Goal: Task Accomplishment & Management: Manage account settings

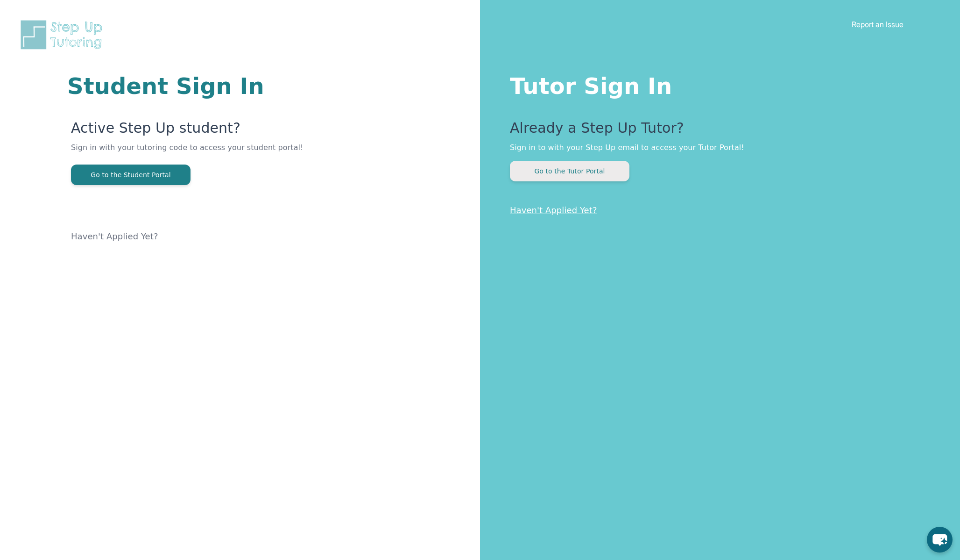
click at [572, 174] on button "Go to the Tutor Portal" at bounding box center [570, 171] width 120 height 21
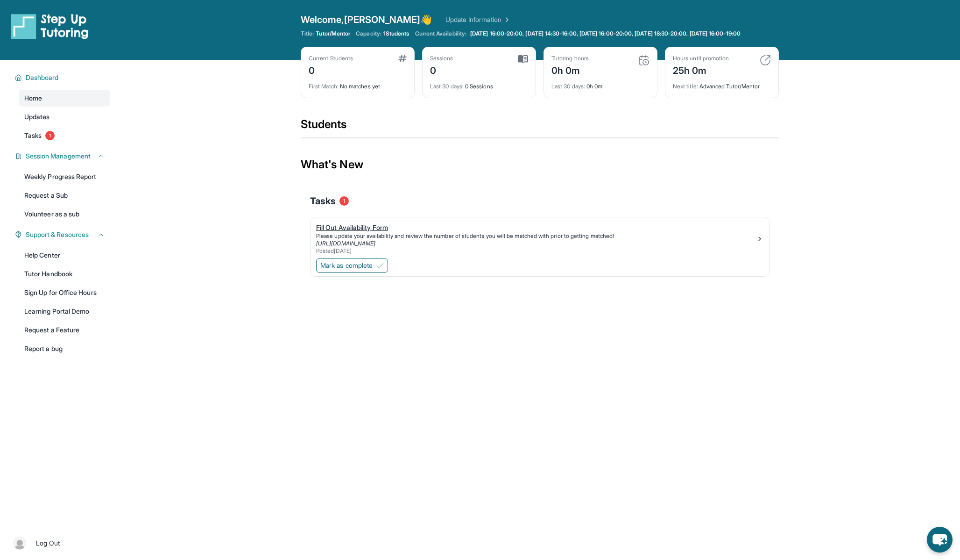
click at [373, 232] on div "Fill Out Availability Form" at bounding box center [536, 227] width 440 height 9
click at [373, 270] on span "Mark as complete" at bounding box center [346, 265] width 52 height 9
click at [260, 283] on div "Open sidebar Welcome, [PERSON_NAME] 👋 Update Information Title: Tutor/Mentor Ca…" at bounding box center [480, 280] width 960 height 560
click at [40, 144] on link "Tasks 1" at bounding box center [65, 135] width 92 height 17
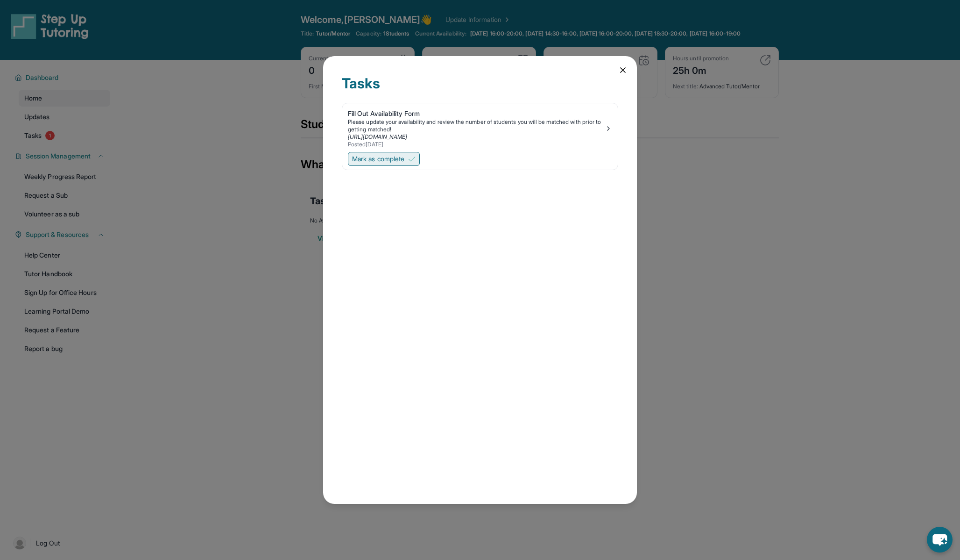
click at [399, 159] on span "Mark as complete" at bounding box center [378, 158] width 52 height 9
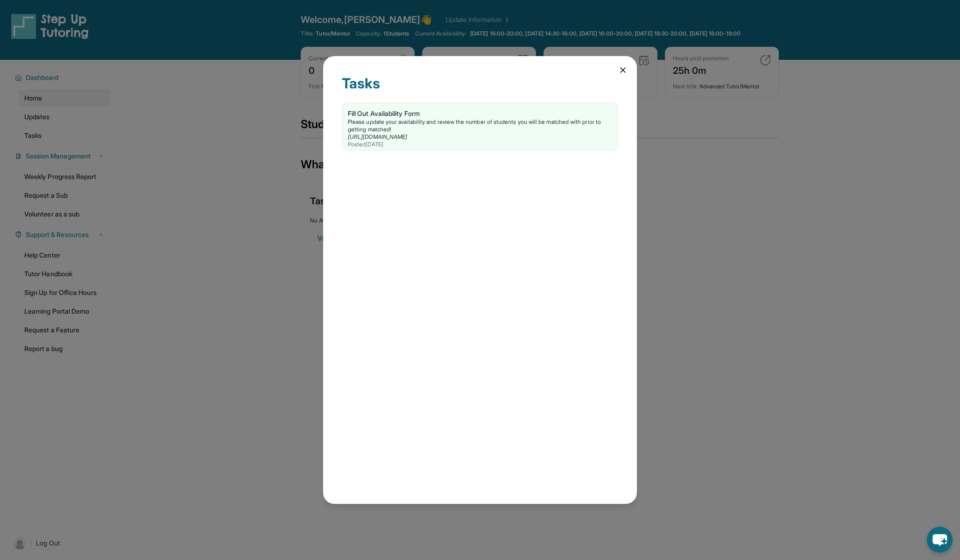
click at [257, 223] on div "Tasks Fill Out Availability Form Please update your availability and review the…" at bounding box center [480, 280] width 960 height 560
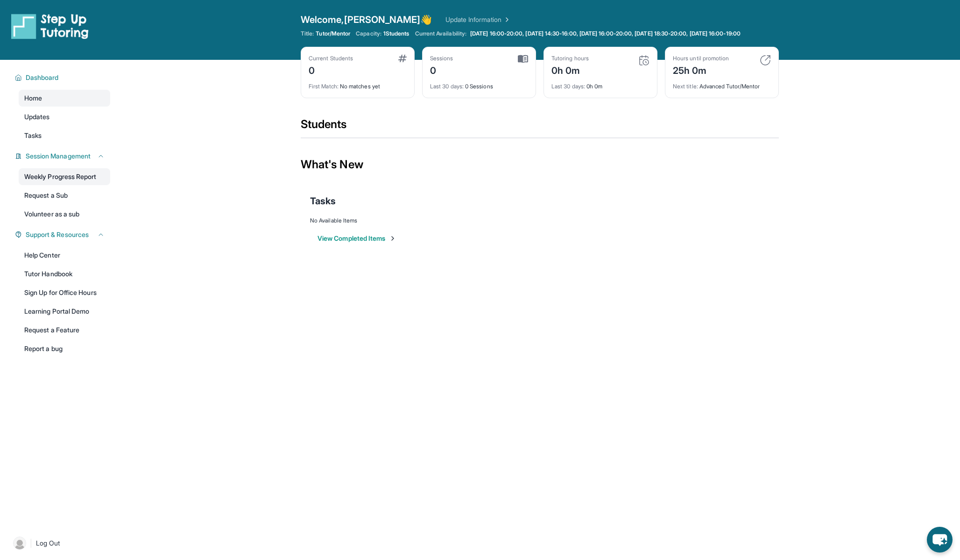
click at [61, 185] on link "Weekly Progress Report" at bounding box center [65, 176] width 92 height 17
click at [767, 66] on img at bounding box center [765, 60] width 11 height 11
click at [719, 90] on div "Next title : Advanced Tutor/Mentor" at bounding box center [722, 83] width 98 height 13
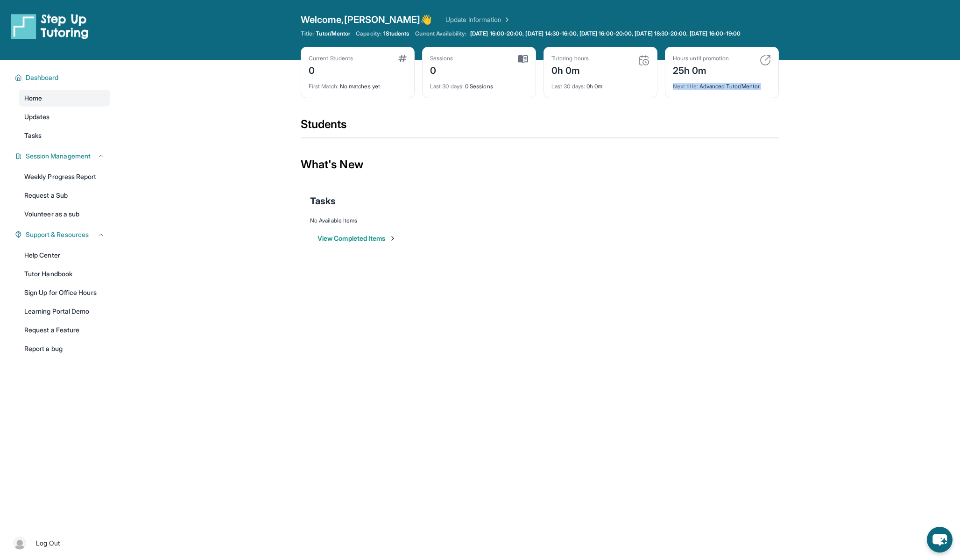
click at [731, 90] on div "Next title : Advanced Tutor/Mentor" at bounding box center [722, 83] width 98 height 13
click at [766, 66] on img at bounding box center [765, 60] width 11 height 11
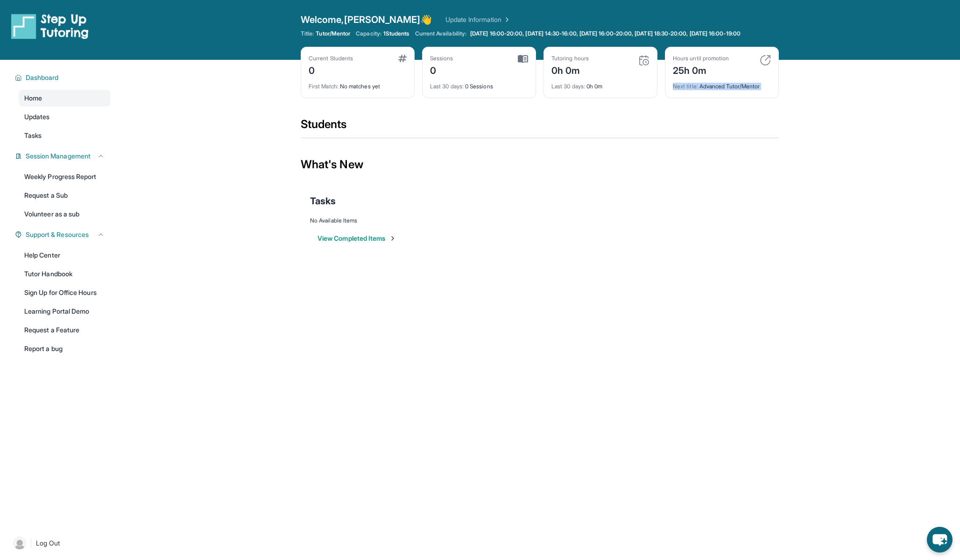
click at [766, 66] on img at bounding box center [765, 60] width 11 height 11
click at [637, 98] on div "Tutoring hours 0h 0m Last 30 days : 0h 0m" at bounding box center [601, 72] width 114 height 51
click at [398, 33] on span "1 Students" at bounding box center [397, 33] width 26 height 7
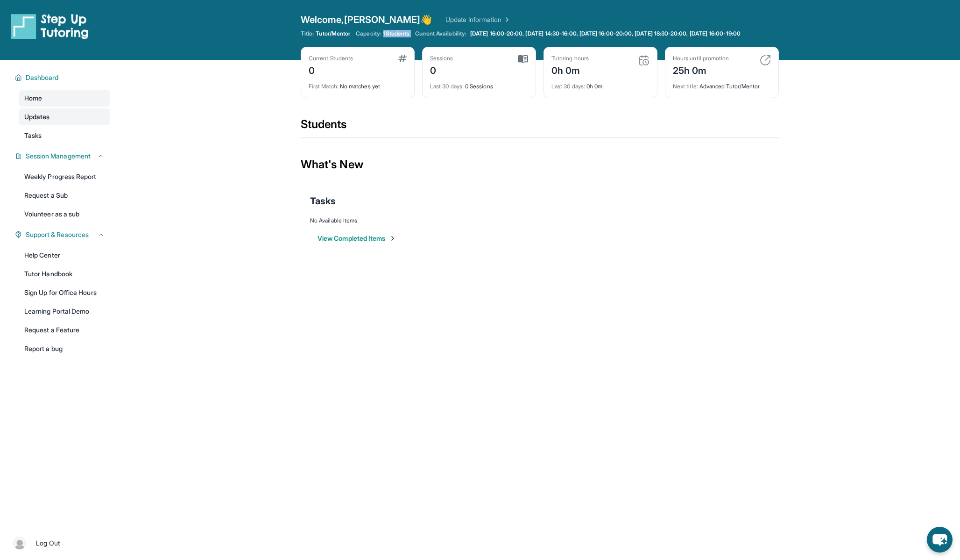
click at [38, 121] on span "Updates" at bounding box center [37, 116] width 26 height 9
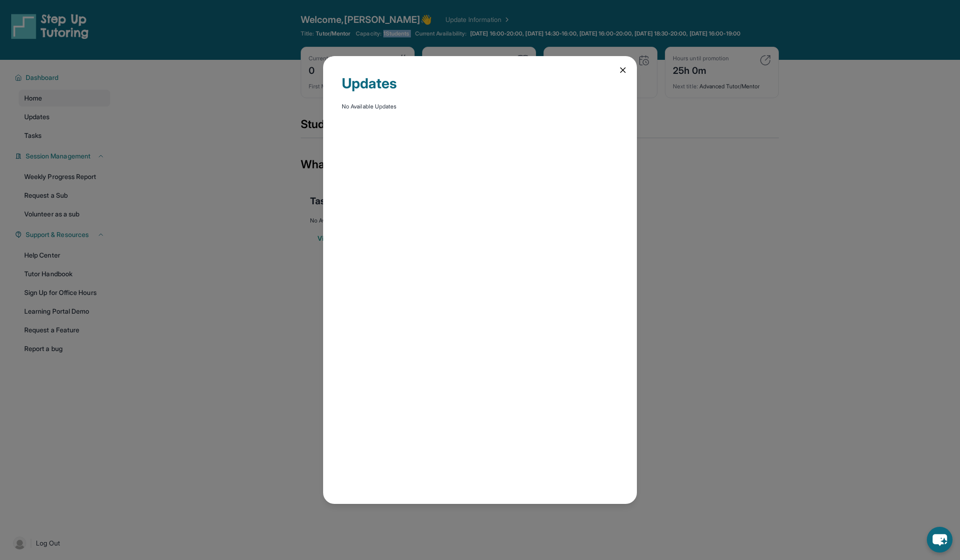
click at [624, 70] on icon at bounding box center [622, 69] width 9 height 9
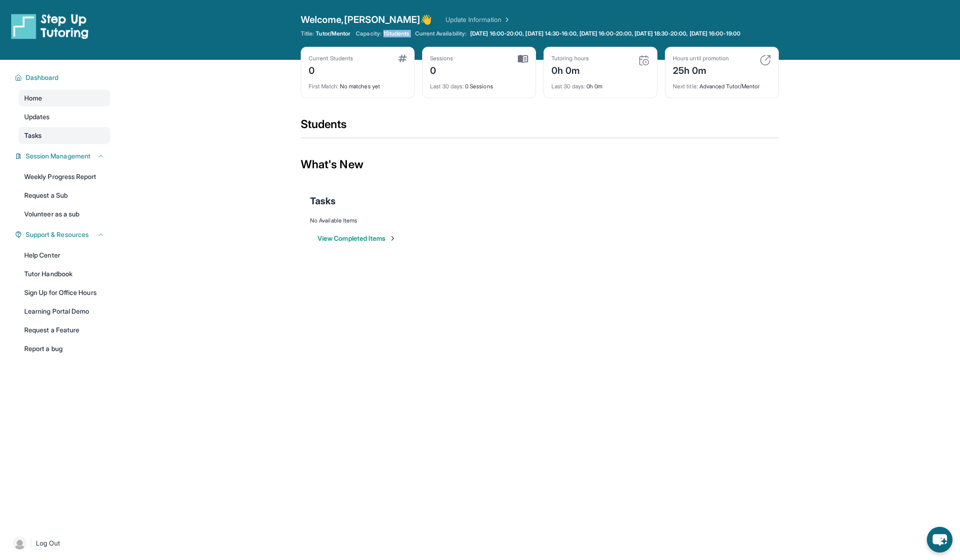
click at [63, 143] on link "Tasks" at bounding box center [65, 135] width 92 height 17
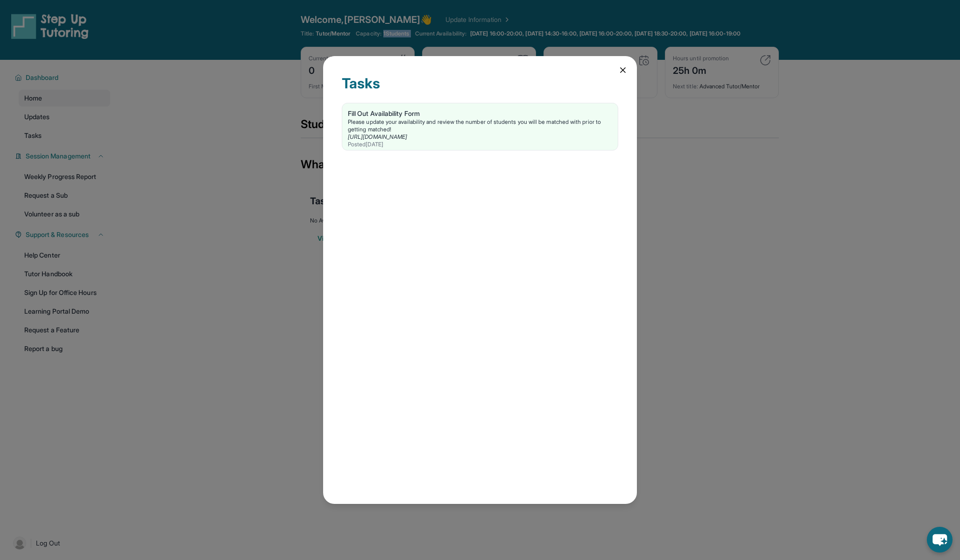
click at [625, 71] on icon at bounding box center [622, 69] width 9 height 9
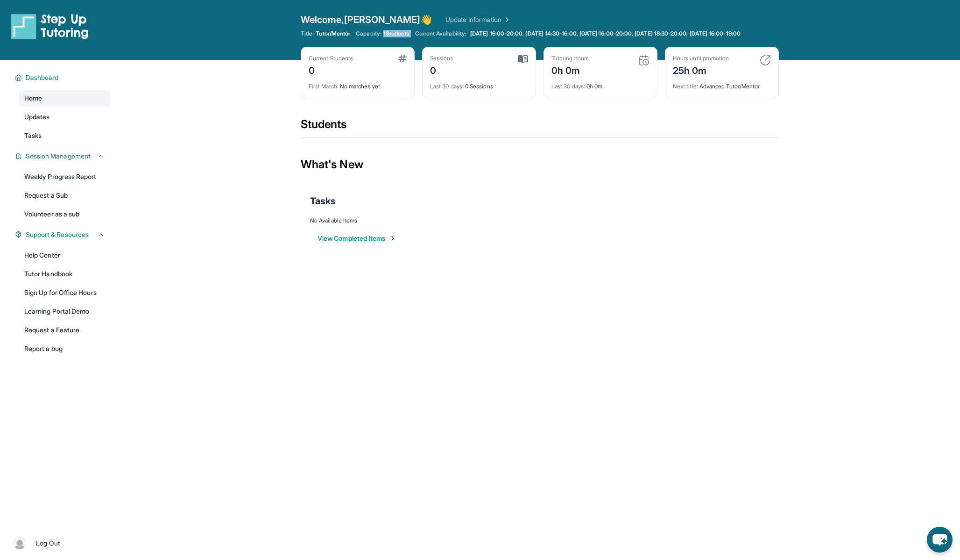
click at [453, 18] on link "Update Information" at bounding box center [478, 19] width 65 height 9
click at [318, 25] on span "Welcome, [PERSON_NAME] 👋" at bounding box center [367, 19] width 132 height 13
click at [692, 238] on div "View Completed Items" at bounding box center [540, 238] width 460 height 28
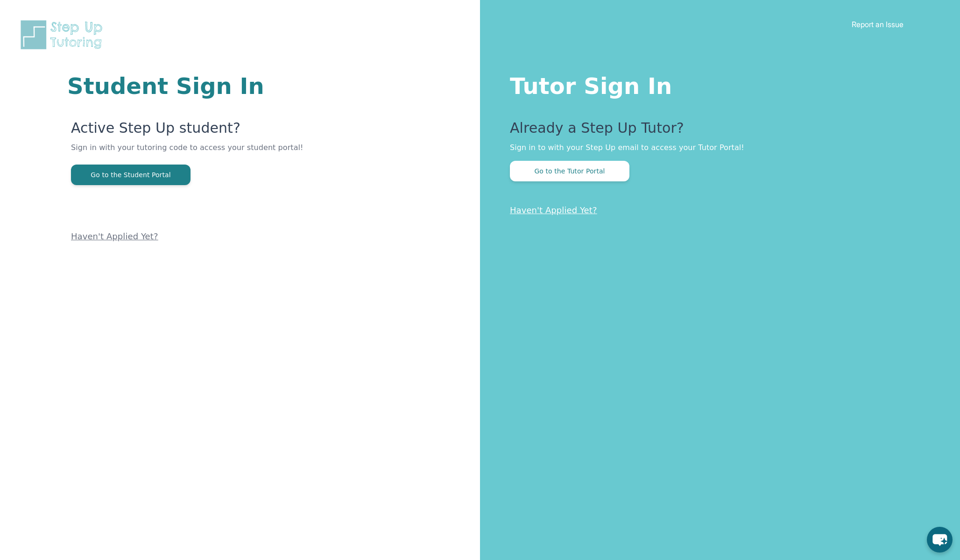
click at [170, 146] on p "Sign in with your tutoring code to access your student portal!" at bounding box center [219, 153] width 297 height 22
click at [154, 149] on p "Sign in with your tutoring code to access your student portal!" at bounding box center [219, 153] width 297 height 22
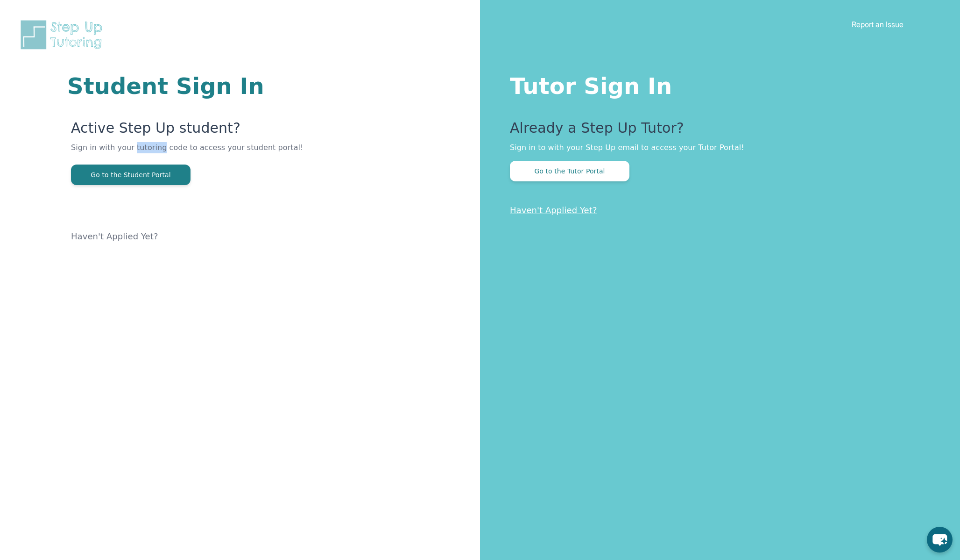
click at [154, 149] on p "Sign in with your tutoring code to access your student portal!" at bounding box center [219, 153] width 297 height 22
click at [145, 176] on button "Go to the Student Portal" at bounding box center [131, 174] width 120 height 21
